Goal: Check status: Check status

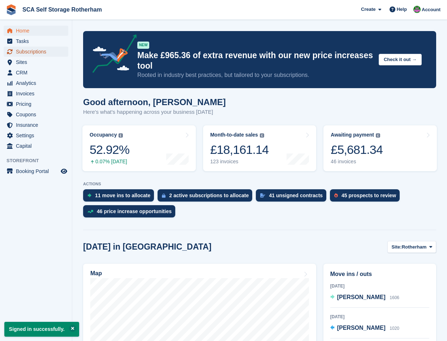
click at [32, 50] on span "Subscriptions" at bounding box center [37, 52] width 43 height 10
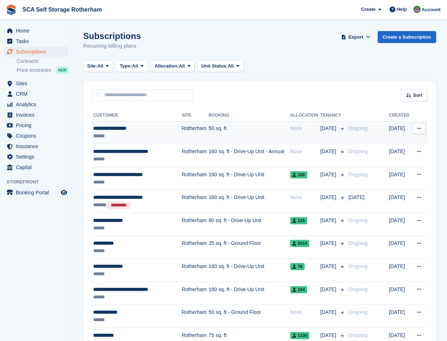
click at [183, 132] on td "Rotherham" at bounding box center [195, 132] width 27 height 23
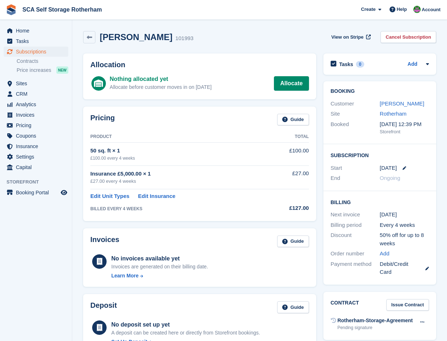
click at [79, 108] on section "[PERSON_NAME] 101993 View on Stripe Cancel Subscription Allocation Nothing allo…" at bounding box center [259, 237] width 375 height 475
click at [78, 107] on section "Angelica Rodriguez 101993 View on Stripe Cancel Subscription Allocation Nothing…" at bounding box center [259, 237] width 375 height 475
click at [77, 105] on section "Angelica Rodriguez 101993 View on Stripe Cancel Subscription Allocation Nothing…" at bounding box center [259, 237] width 375 height 475
